Goal: Use online tool/utility: Utilize a website feature to perform a specific function

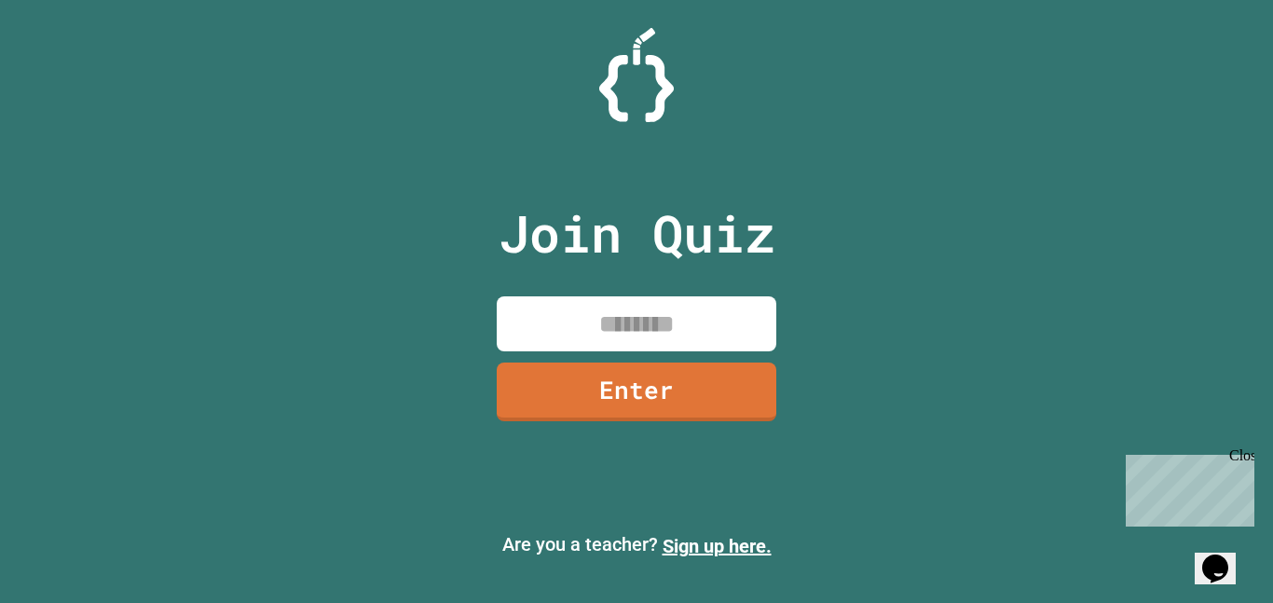
click at [595, 335] on input at bounding box center [637, 323] width 280 height 55
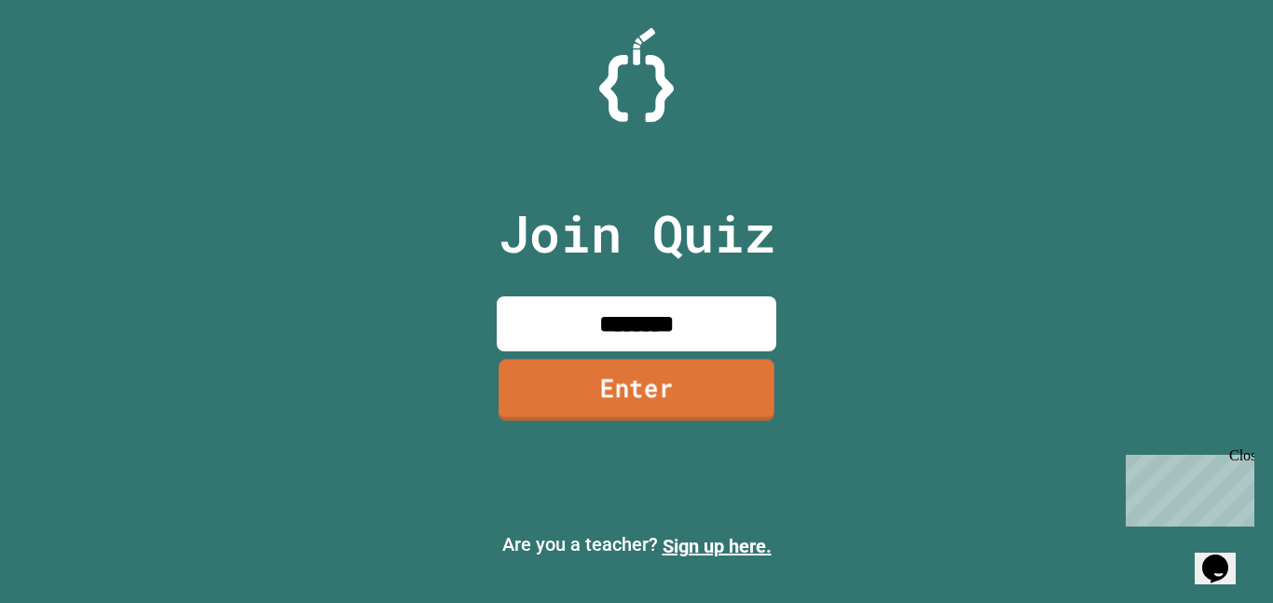
type input "********"
click at [622, 384] on link "Enter" at bounding box center [637, 390] width 276 height 62
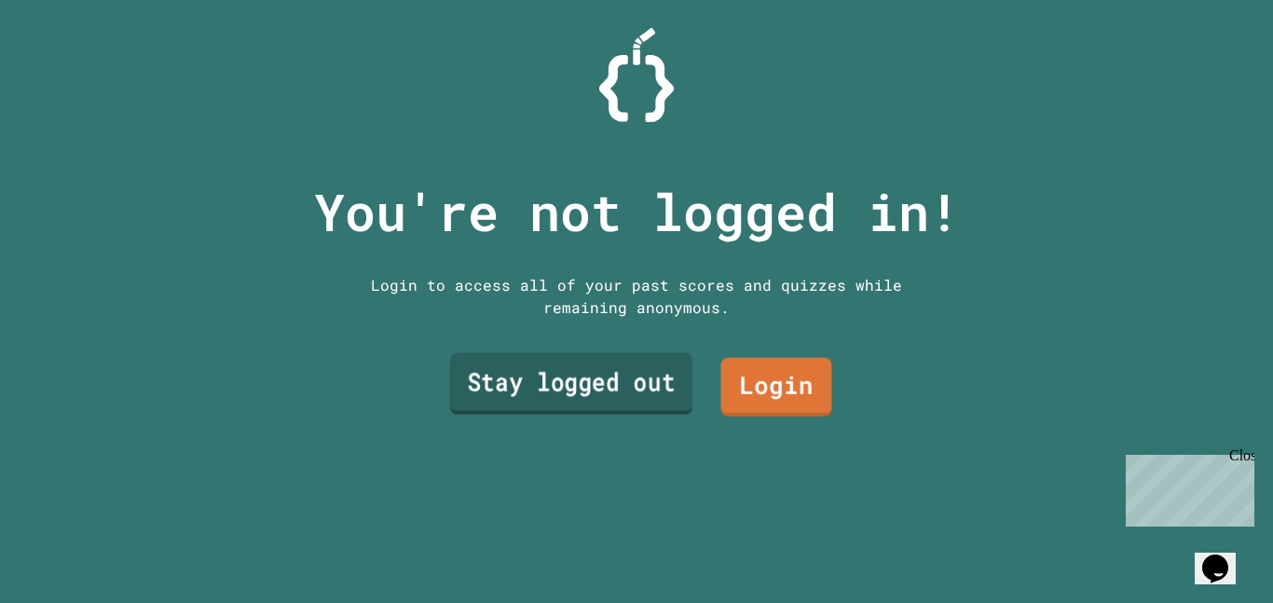
click at [617, 377] on link "Stay logged out" at bounding box center [571, 384] width 242 height 62
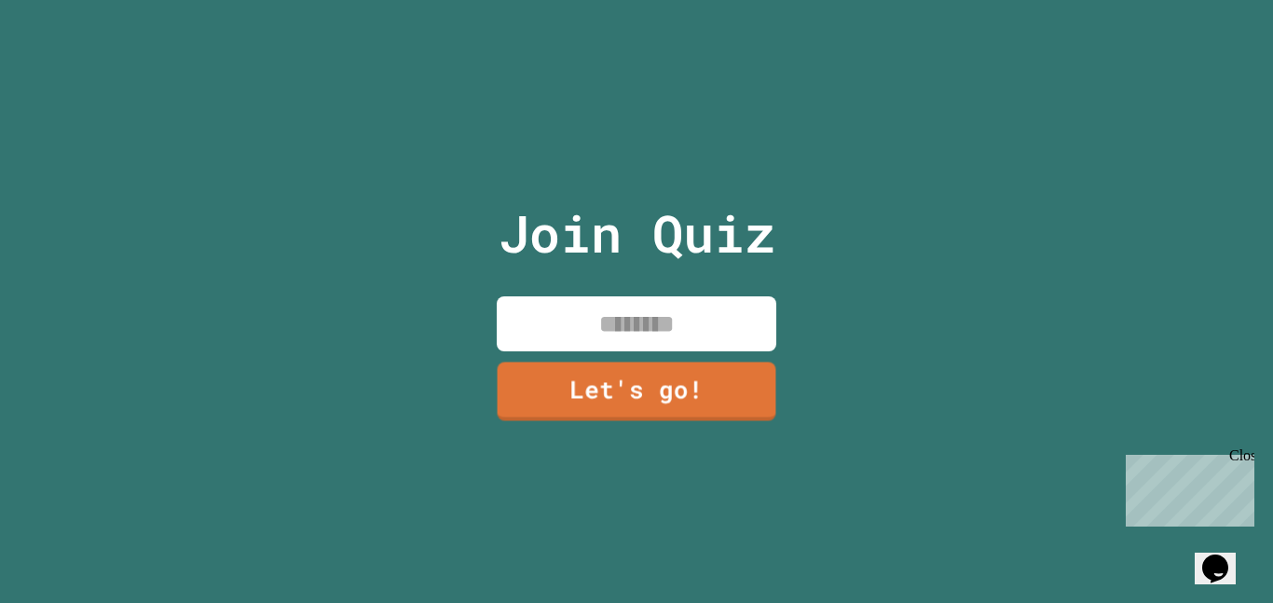
click at [579, 342] on input at bounding box center [637, 323] width 280 height 55
type input "******"
click at [596, 381] on link "Let's go!" at bounding box center [637, 390] width 276 height 62
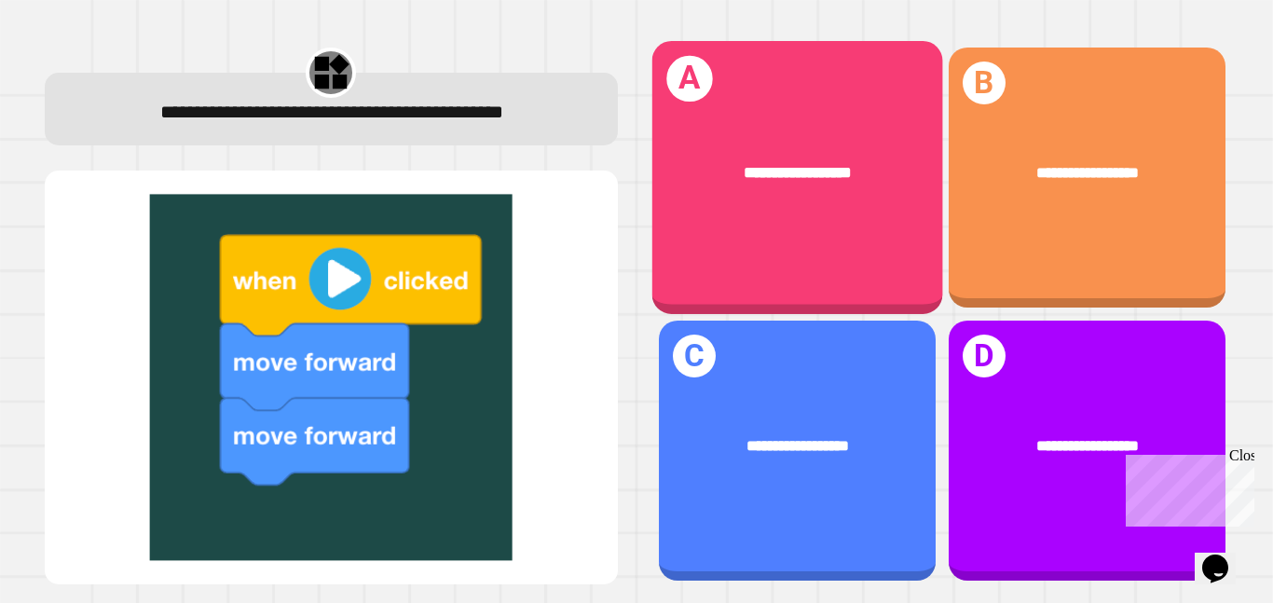
click at [707, 247] on div "**********" at bounding box center [797, 177] width 291 height 273
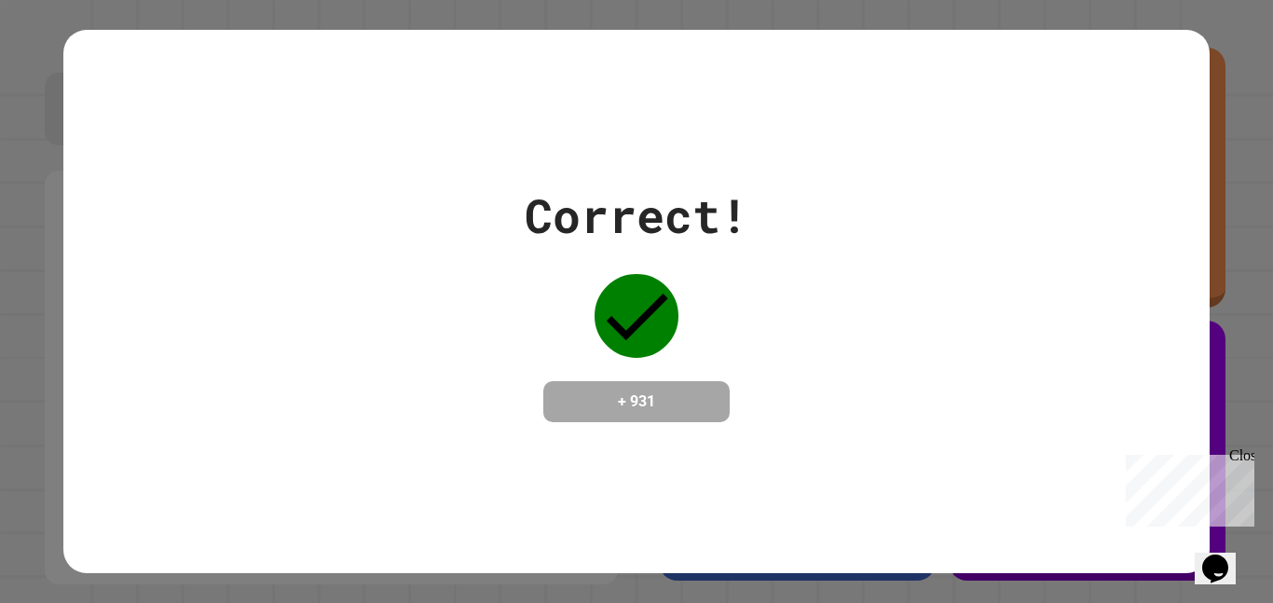
click at [1244, 459] on div "Close" at bounding box center [1241, 458] width 23 height 23
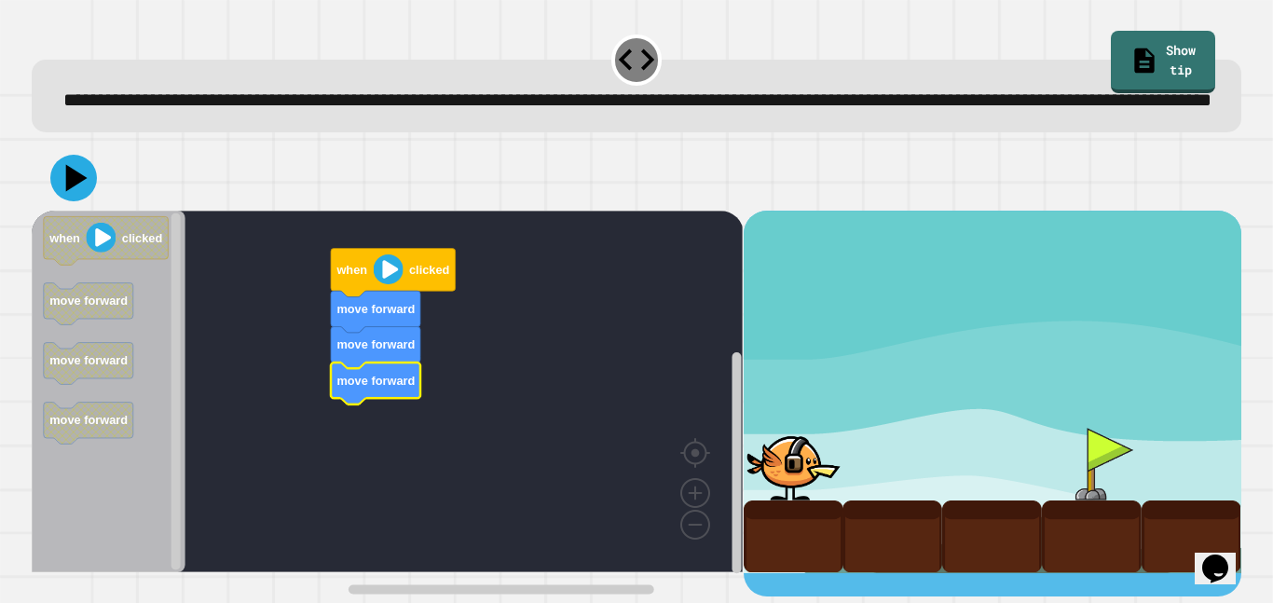
scroll to position [7, 0]
click at [1051, 468] on div at bounding box center [1092, 464] width 100 height 73
click at [780, 478] on div at bounding box center [794, 464] width 100 height 73
click at [139, 371] on icon "when clicked move forward move forward move forward" at bounding box center [109, 392] width 154 height 362
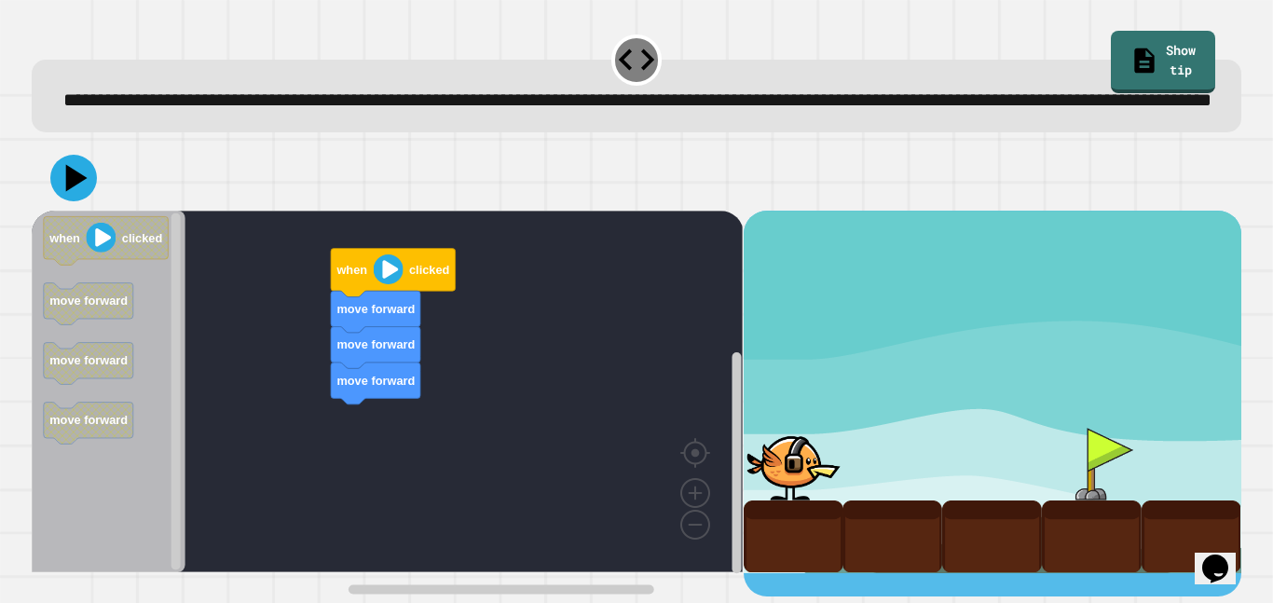
click at [393, 284] on image "Blockly Workspace" at bounding box center [389, 269] width 30 height 30
click at [73, 192] on icon at bounding box center [76, 178] width 22 height 28
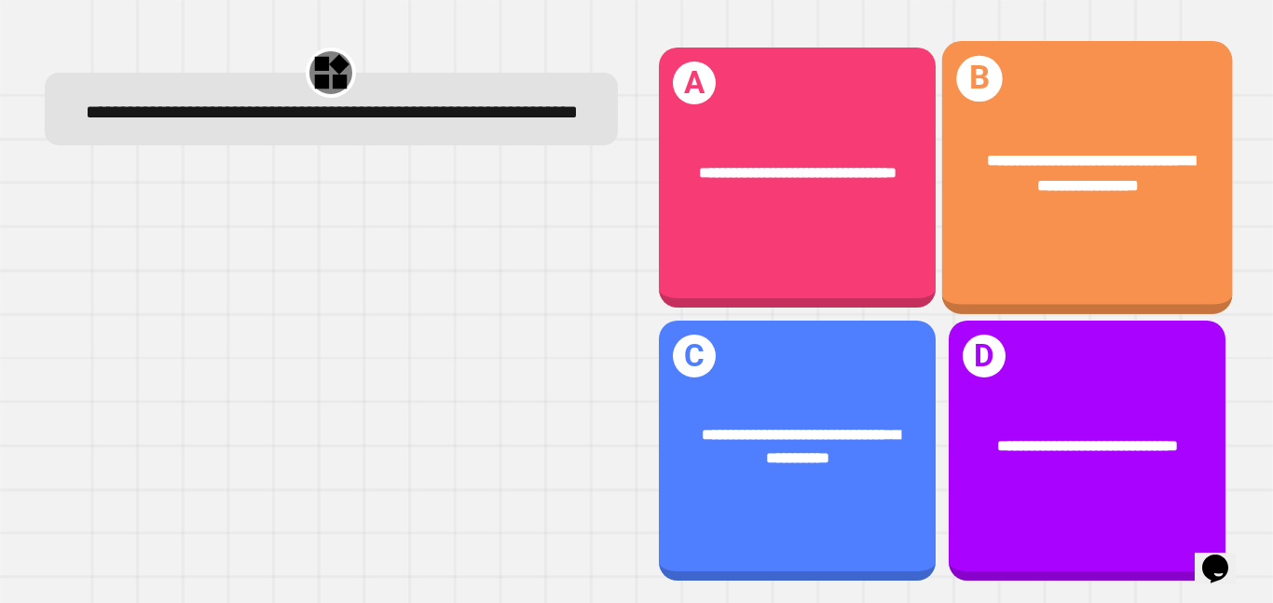
click at [1006, 285] on div "**********" at bounding box center [1087, 177] width 291 height 273
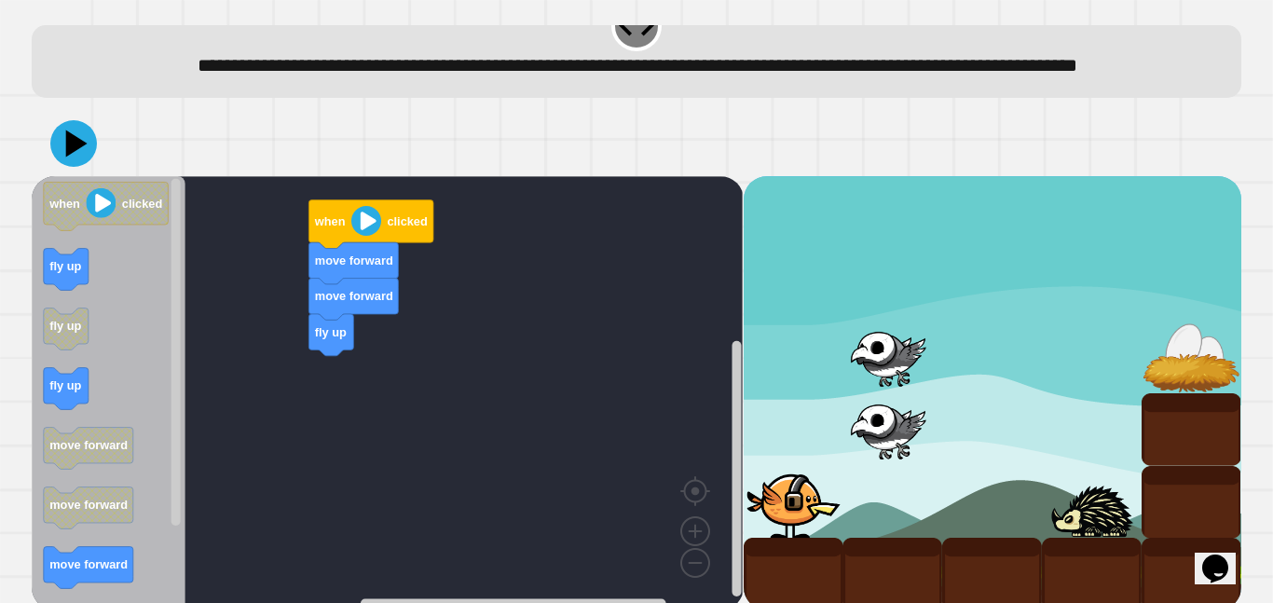
scroll to position [37, 0]
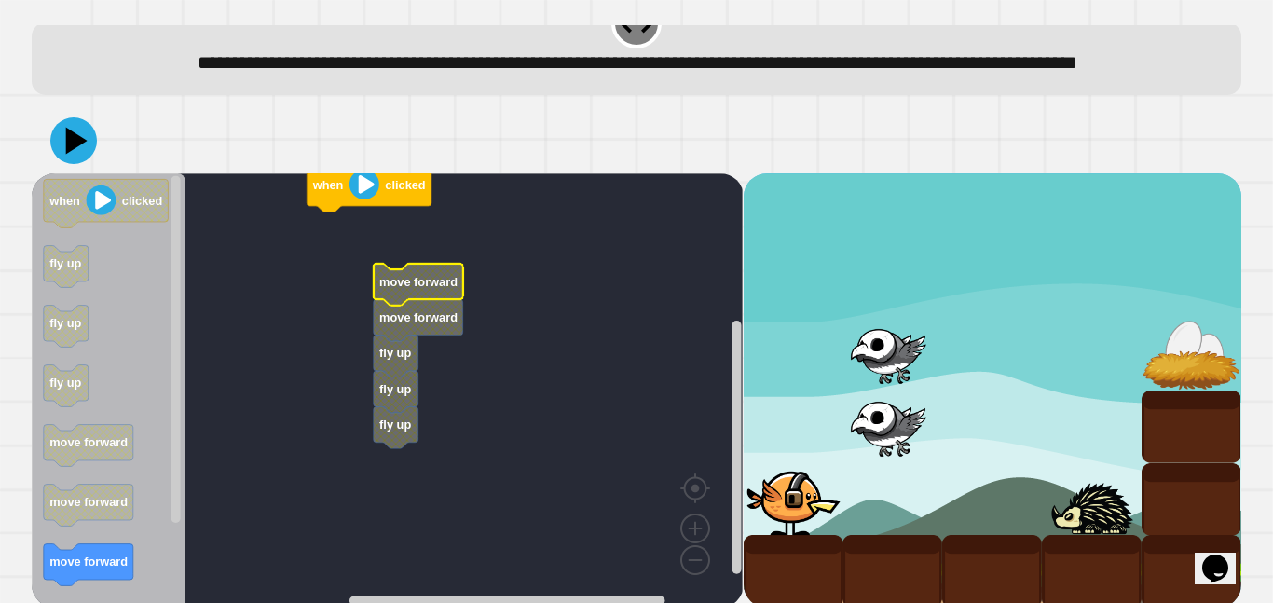
click at [425, 324] on text "move forward" at bounding box center [418, 317] width 78 height 14
click at [421, 339] on icon "Blockly Workspace" at bounding box center [418, 320] width 89 height 42
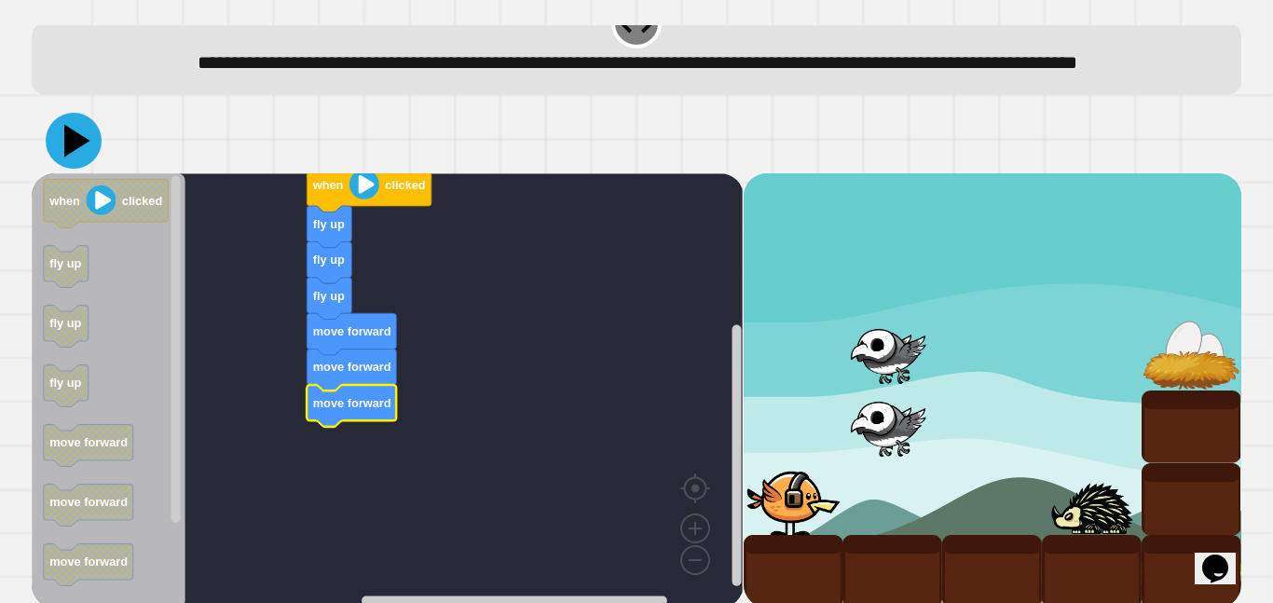
click at [80, 169] on icon at bounding box center [74, 141] width 56 height 56
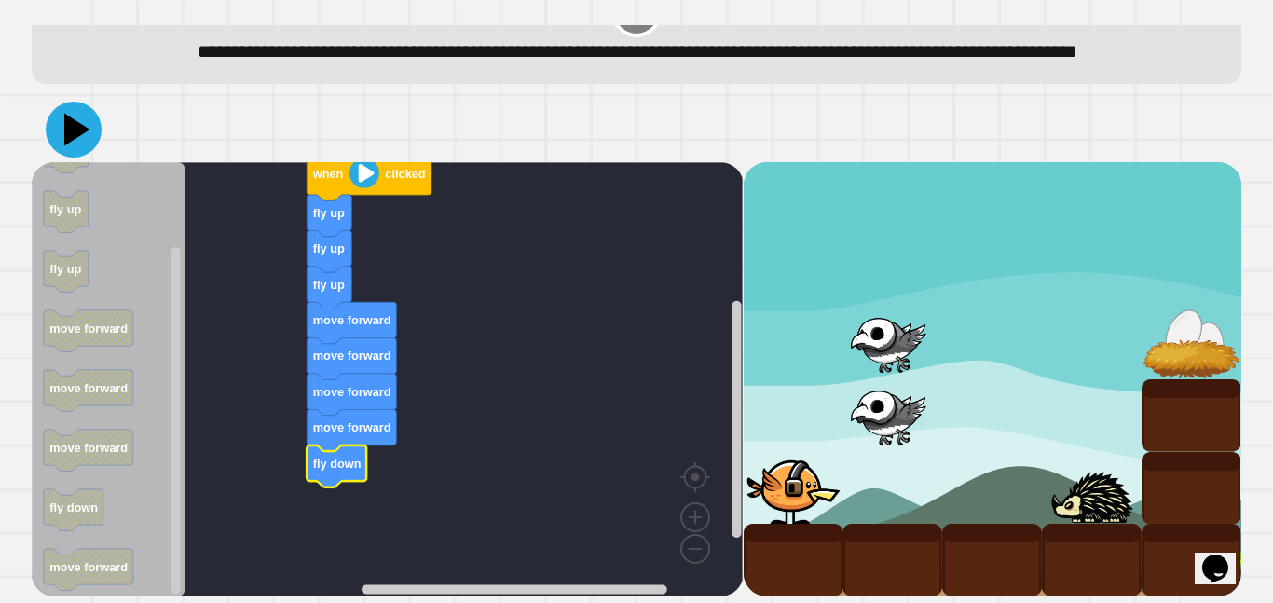
click at [63, 119] on icon at bounding box center [74, 130] width 56 height 56
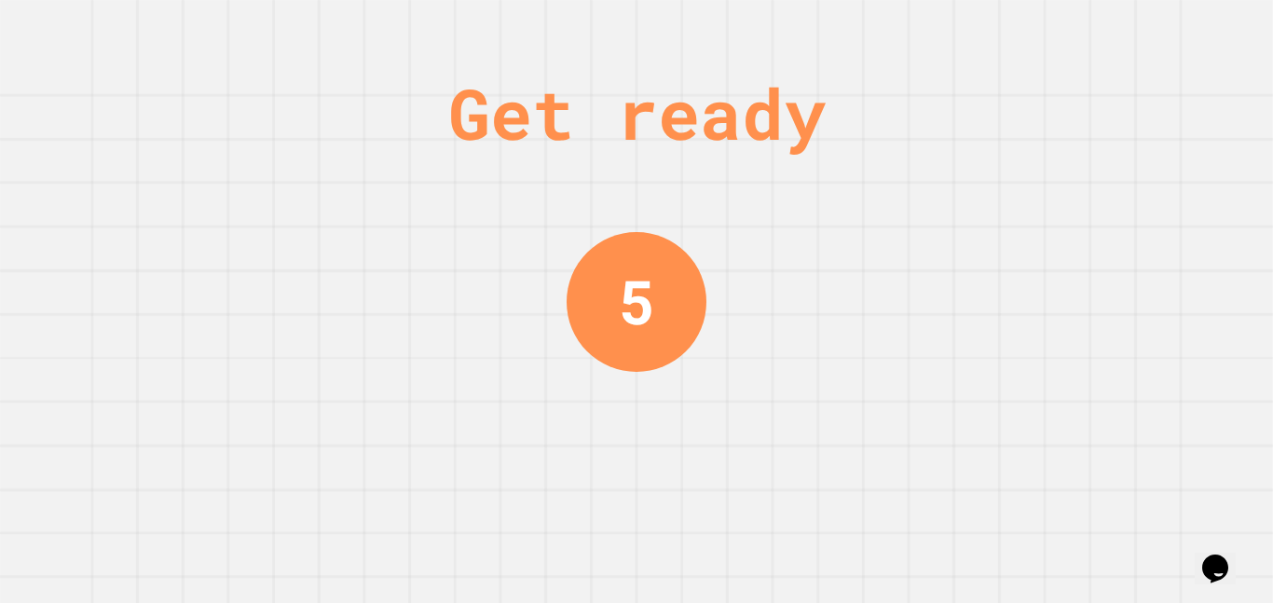
scroll to position [0, 0]
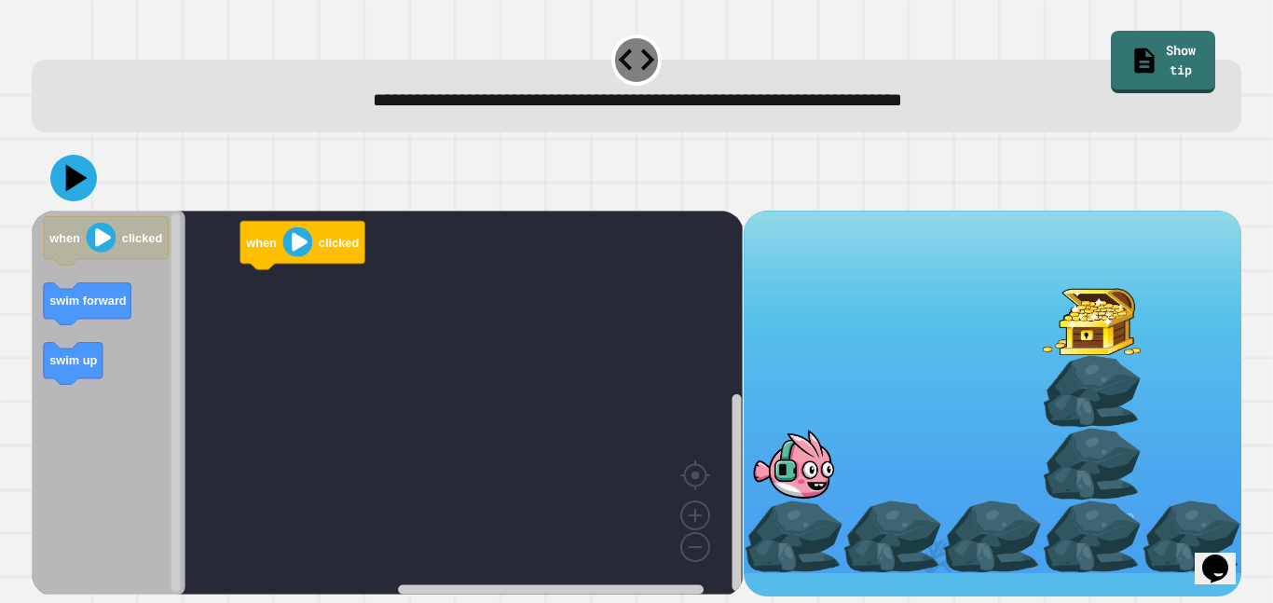
click at [232, 282] on div "when clicked when clicked swim forward swim up" at bounding box center [387, 404] width 711 height 386
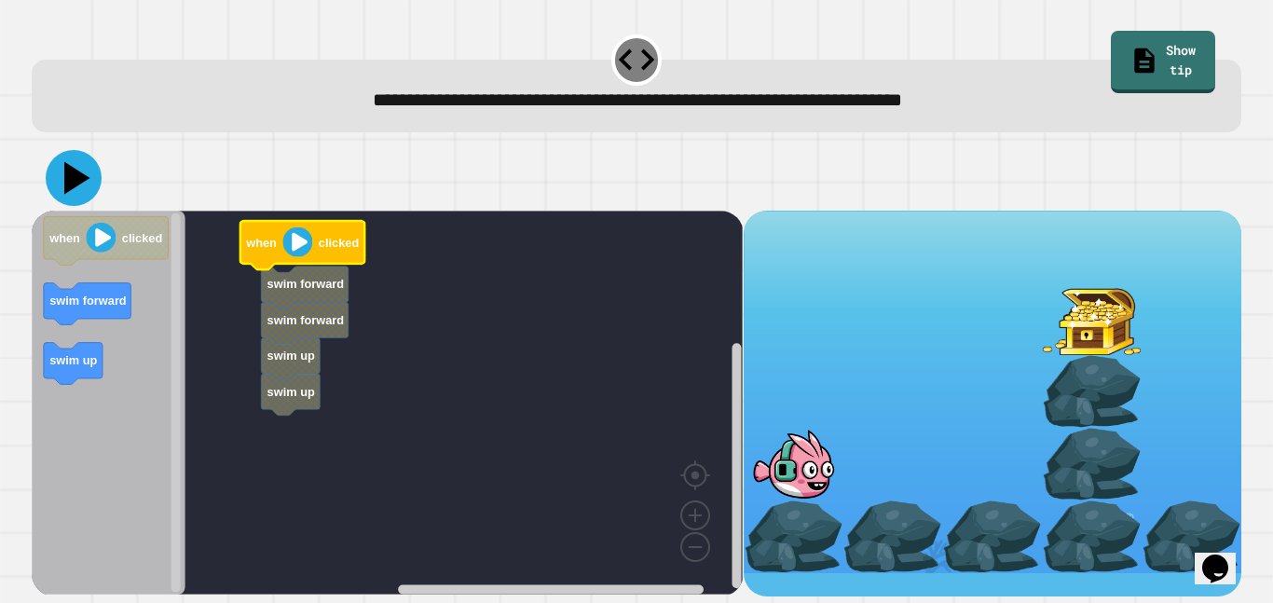
click at [89, 187] on icon at bounding box center [74, 178] width 56 height 56
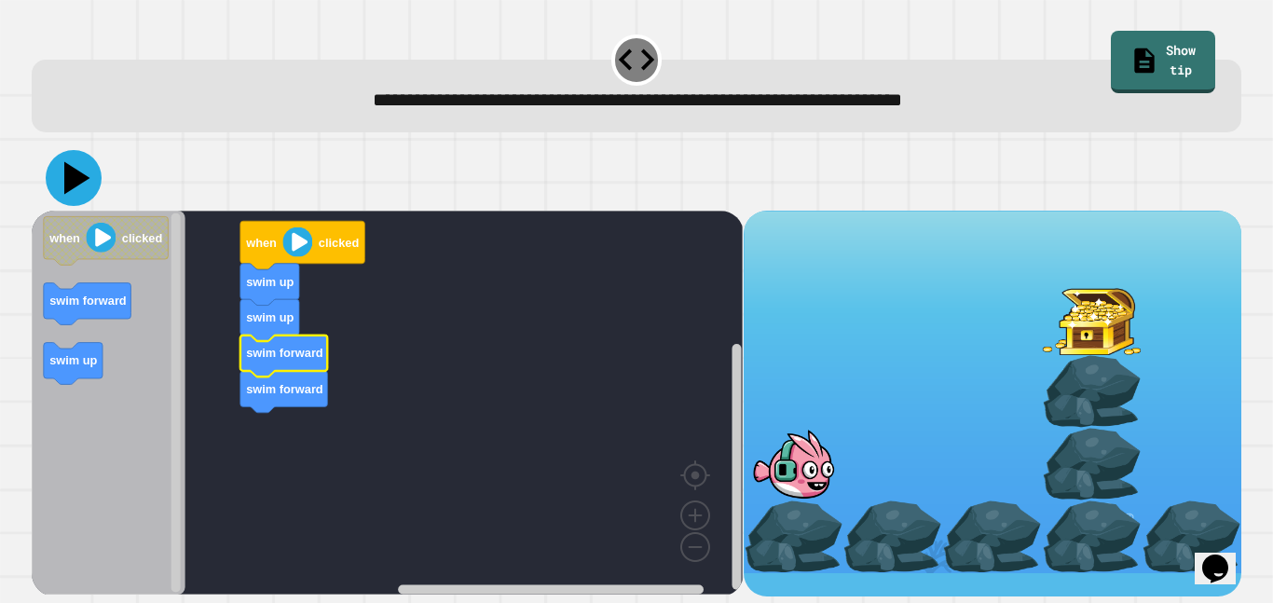
click at [83, 182] on icon at bounding box center [77, 178] width 26 height 33
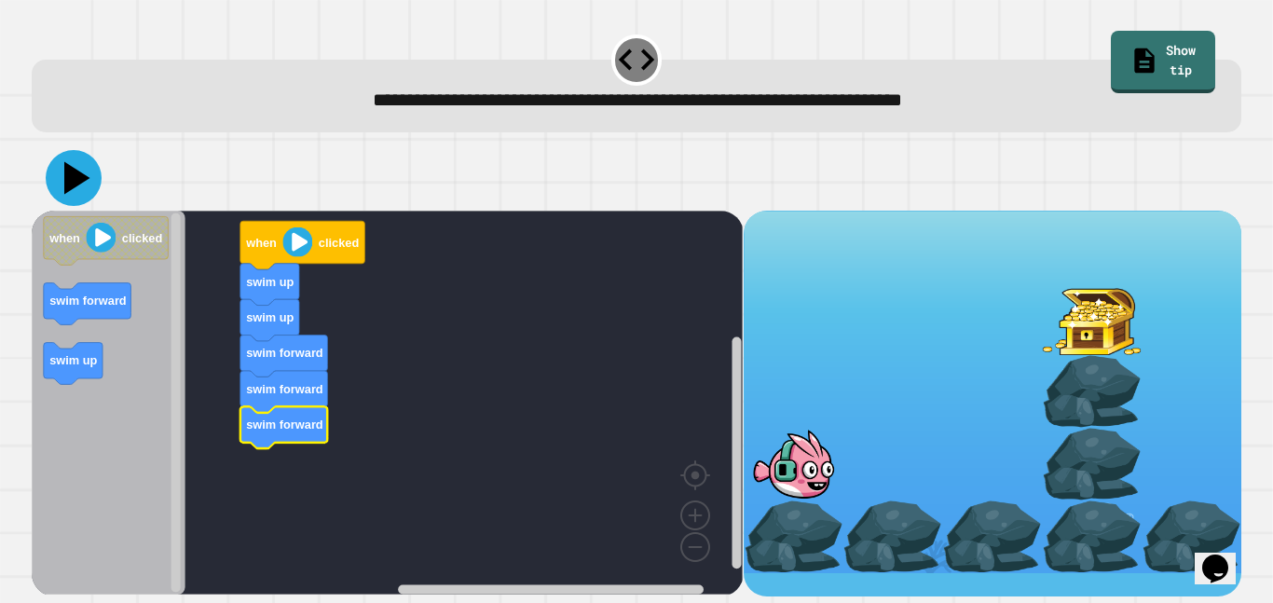
click at [58, 175] on icon at bounding box center [74, 178] width 56 height 56
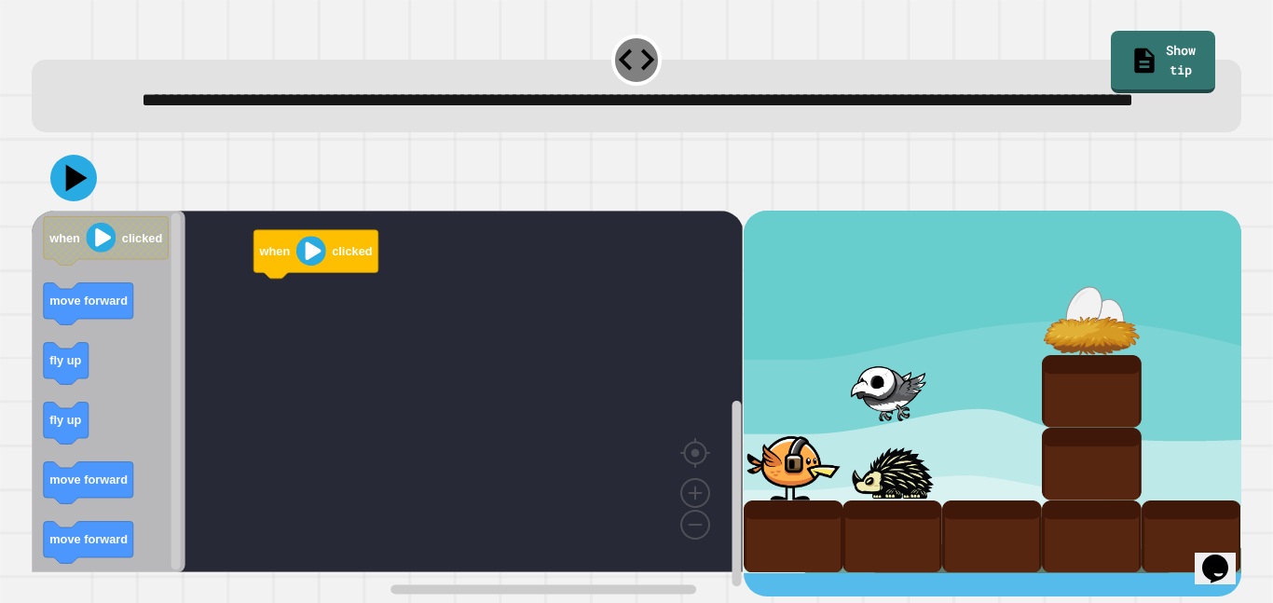
scroll to position [7, 0]
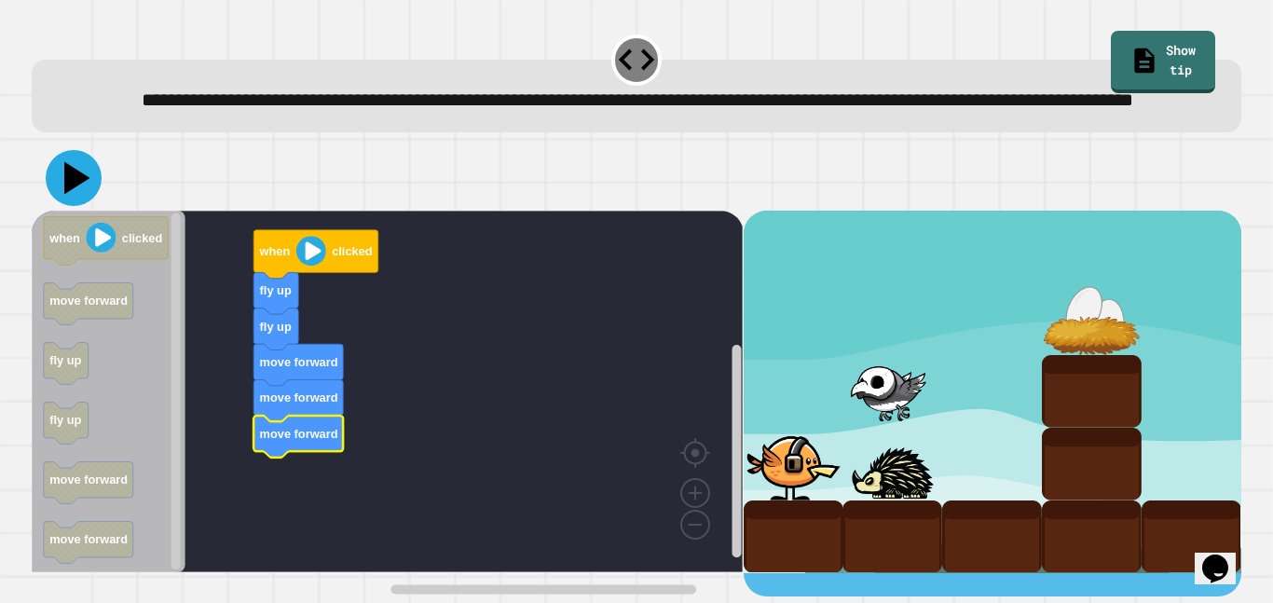
click at [81, 206] on icon at bounding box center [74, 178] width 56 height 56
